Goal: Task Accomplishment & Management: Use online tool/utility

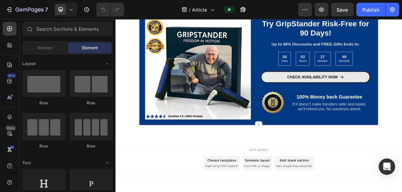
scroll to position [1028, 0]
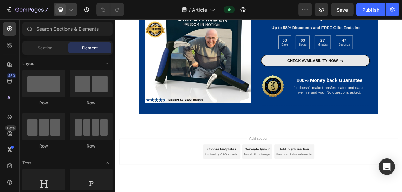
click at [64, 13] on span at bounding box center [60, 9] width 11 height 11
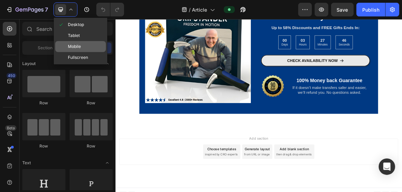
click at [75, 45] on span "Mobile" at bounding box center [74, 46] width 13 height 7
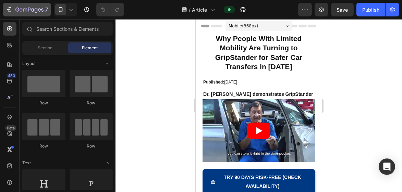
drag, startPoint x: 9, startPoint y: 8, endPoint x: 16, endPoint y: 14, distance: 10.0
click at [9, 8] on icon "button" at bounding box center [9, 9] width 7 height 7
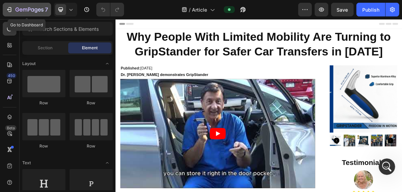
click at [8, 12] on icon "button" at bounding box center [9, 9] width 7 height 7
